Goal: Information Seeking & Learning: Find specific page/section

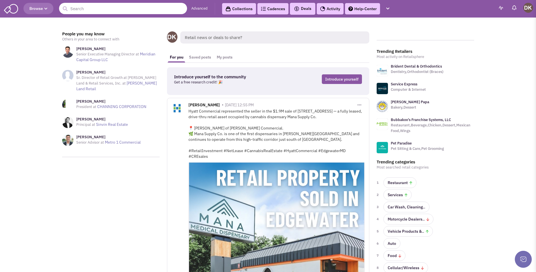
click at [115, 10] on input "text" at bounding box center [123, 8] width 128 height 11
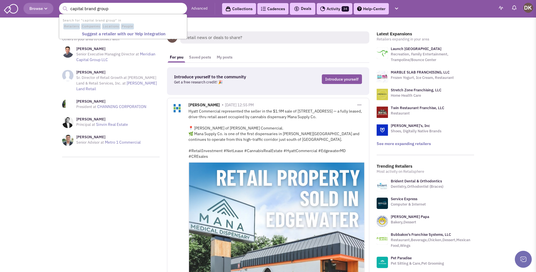
type input "capital brand group"
click at [61, 5] on button "submit" at bounding box center [65, 9] width 8 height 8
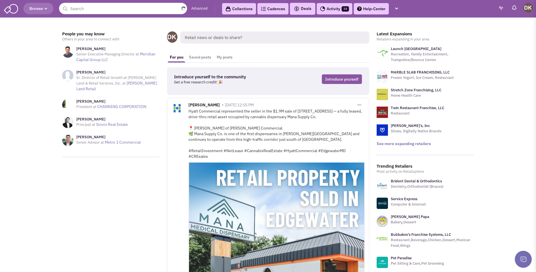
click at [116, 11] on input "text" at bounding box center [123, 8] width 128 height 11
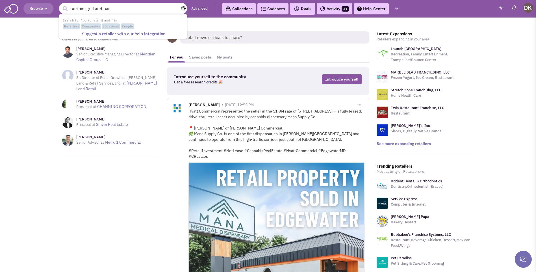
type input "burtons grill and bar"
click at [61, 5] on button "submit" at bounding box center [65, 9] width 8 height 8
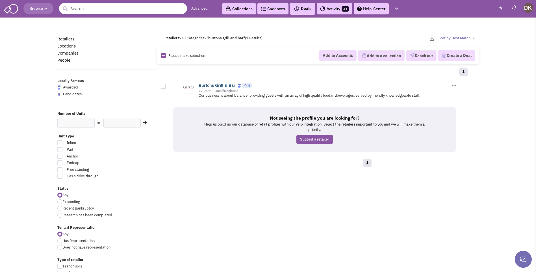
click at [217, 85] on link "Burtons Grill & Bar" at bounding box center [217, 85] width 37 height 5
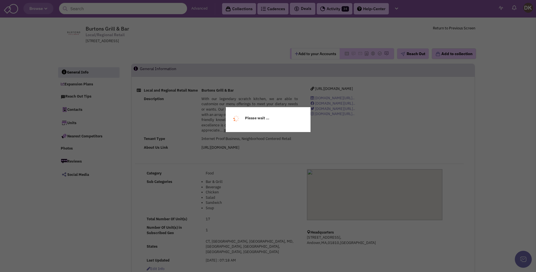
select select
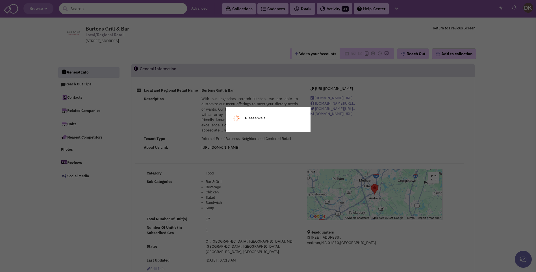
select select
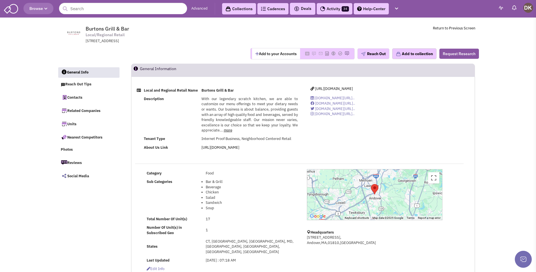
click at [285, 53] on button "Add to your Accounts" at bounding box center [276, 53] width 48 height 11
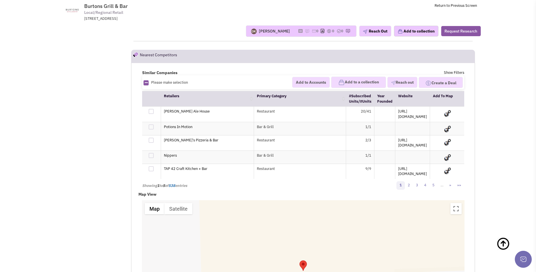
scroll to position [905, 0]
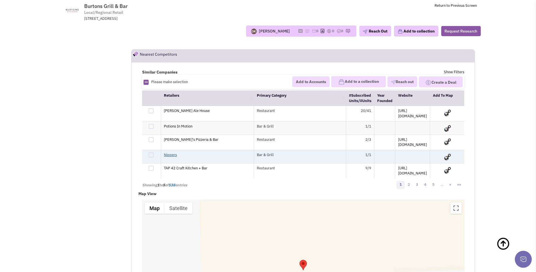
click at [171, 152] on link "Nippers" at bounding box center [170, 154] width 13 height 5
